Goal: Task Accomplishment & Management: Manage account settings

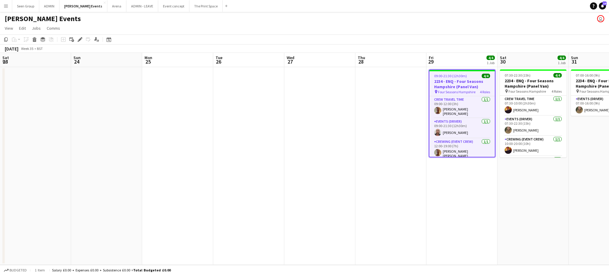
scroll to position [19, 0]
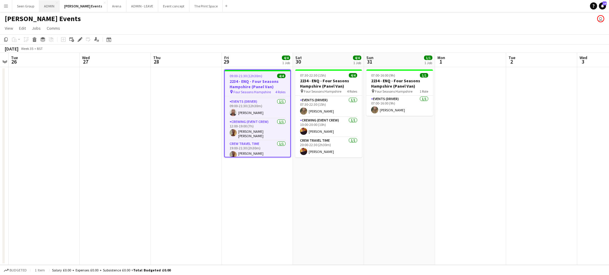
click at [48, 7] on button "ADMIN Close" at bounding box center [49, 6] width 20 height 12
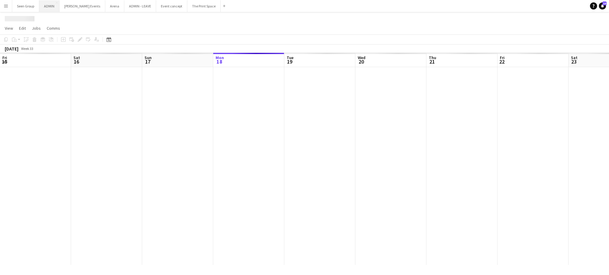
scroll to position [0, 142]
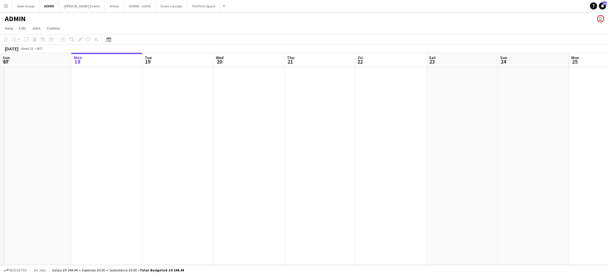
click at [437, 135] on app-date-cell at bounding box center [462, 166] width 71 height 198
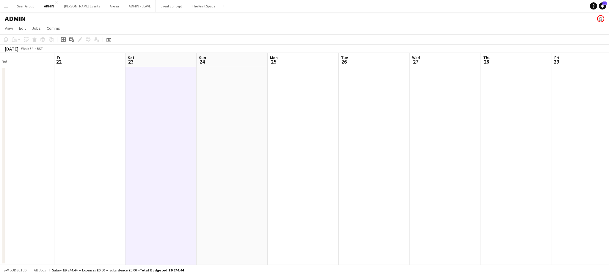
scroll to position [0, 207]
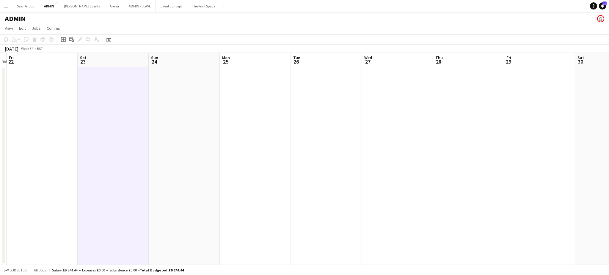
click at [330, 112] on app-date-cell at bounding box center [326, 166] width 71 height 198
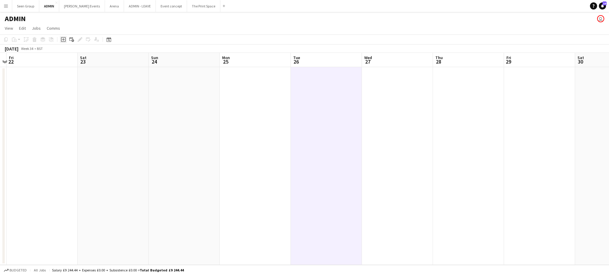
click at [62, 41] on icon "Add job" at bounding box center [63, 39] width 5 height 5
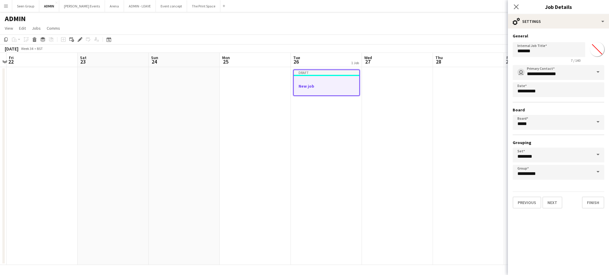
click at [280, 121] on app-date-cell at bounding box center [255, 166] width 71 height 198
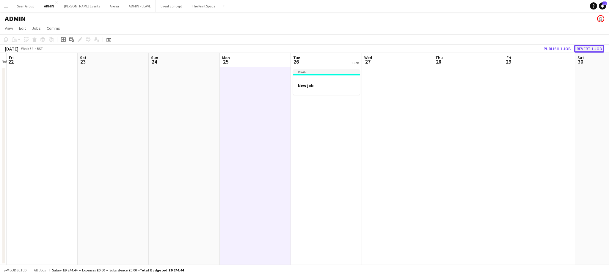
click at [585, 49] on button "Revert 1 job" at bounding box center [589, 49] width 30 height 8
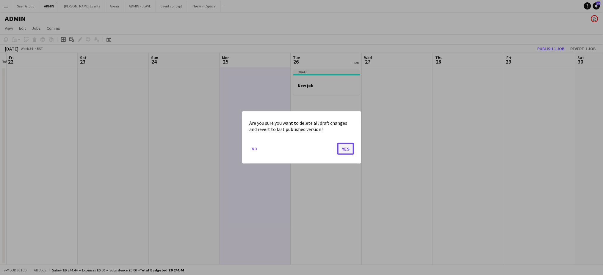
click at [347, 149] on button "Yes" at bounding box center [345, 149] width 17 height 12
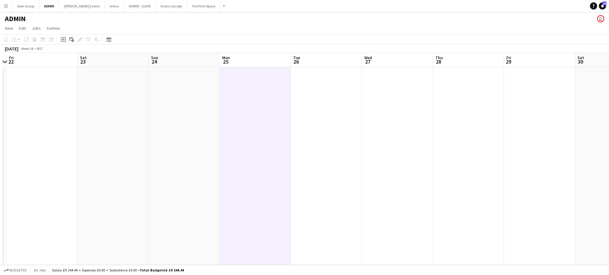
click at [243, 138] on app-date-cell at bounding box center [255, 166] width 71 height 198
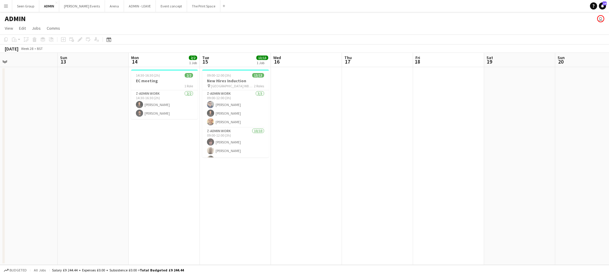
scroll to position [0, 170]
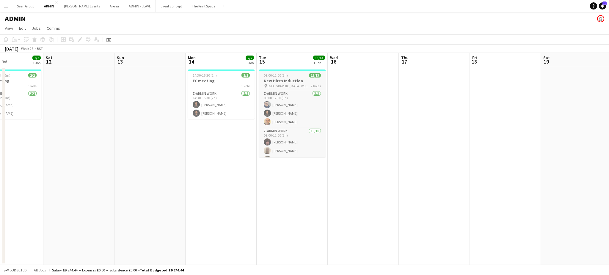
click at [289, 79] on h3 "New Hires Induction" at bounding box center [292, 80] width 67 height 5
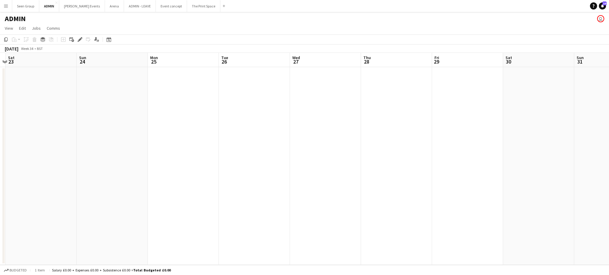
scroll to position [0, 239]
click at [294, 93] on app-date-cell at bounding box center [294, 166] width 71 height 198
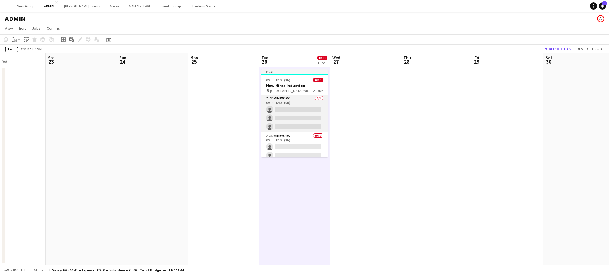
click at [295, 112] on app-card-role "z-Admin Work 0/3 09:00-12:00 (3h) single-neutral-actions single-neutral-actions…" at bounding box center [295, 113] width 67 height 37
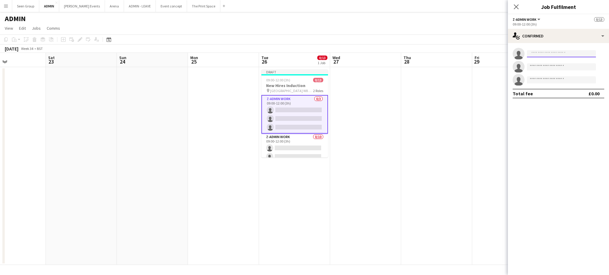
click at [555, 55] on input at bounding box center [561, 53] width 69 height 7
type input "***"
click at [552, 63] on span "[PERSON_NAME]" at bounding box center [549, 62] width 34 height 5
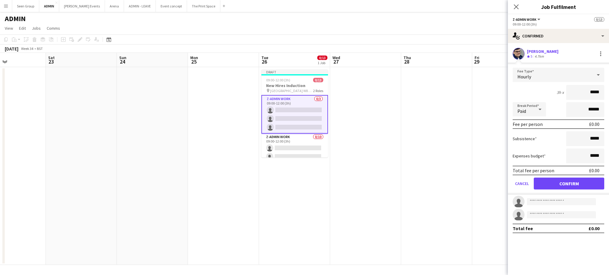
click button "Confirm" at bounding box center [569, 184] width 71 height 12
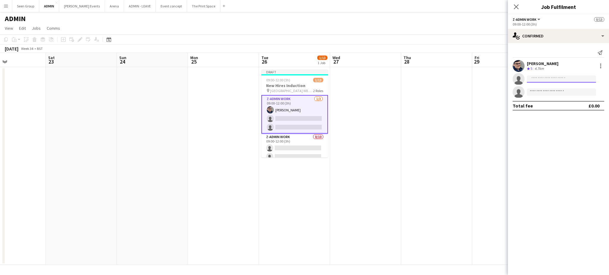
click at [553, 78] on input at bounding box center [561, 79] width 69 height 7
type input "****"
click at [551, 90] on span "Busy with another job on InGenius Productions." at bounding box center [562, 95] width 60 height 10
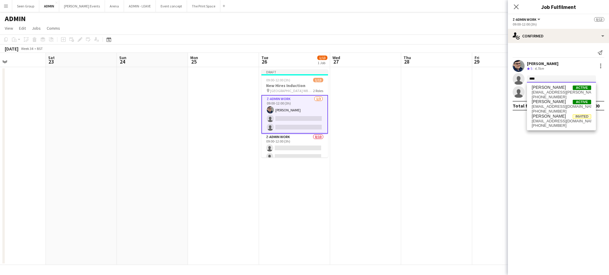
type input "****"
click at [551, 90] on span "[EMAIL_ADDRESS][PERSON_NAME][DOMAIN_NAME]" at bounding box center [562, 92] width 60 height 5
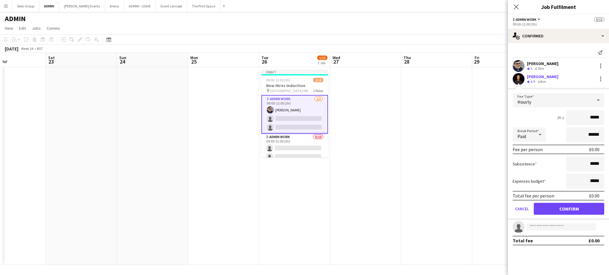
click button "Confirm" at bounding box center [569, 209] width 71 height 12
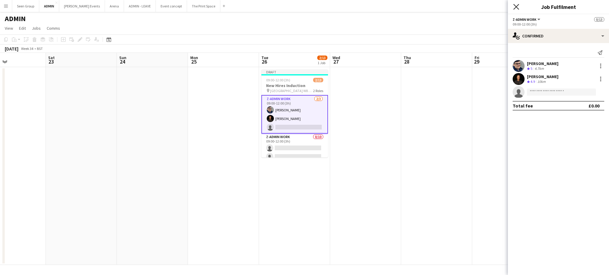
click at [517, 10] on icon "Close pop-in" at bounding box center [517, 7] width 6 height 6
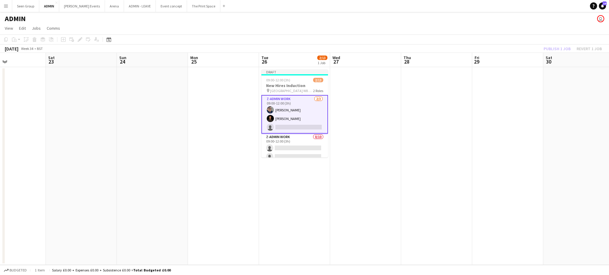
click at [517, 41] on app-toolbar "Copy Paste Paste Ctrl+V Paste with crew Ctrl+Shift+V Paste linked Job [GEOGRAPH…" at bounding box center [304, 40] width 609 height 10
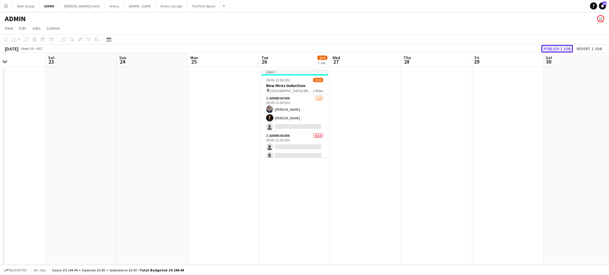
click at [549, 48] on button "Publish 1 job" at bounding box center [557, 49] width 32 height 8
